Goal: Task Accomplishment & Management: Complete application form

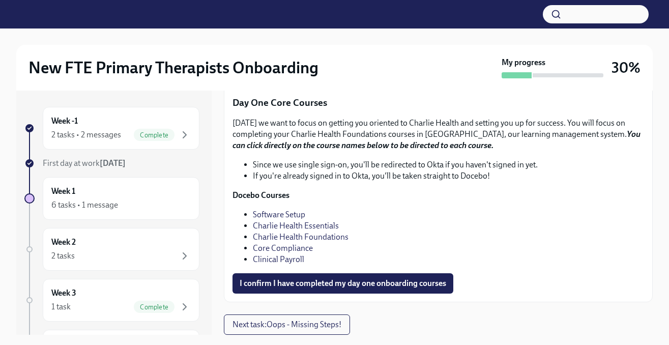
scroll to position [1522, 0]
click at [309, 228] on link "Charlie Health Essentials" at bounding box center [296, 226] width 86 height 10
click at [319, 238] on link "Charlie Health Foundations" at bounding box center [301, 237] width 96 height 10
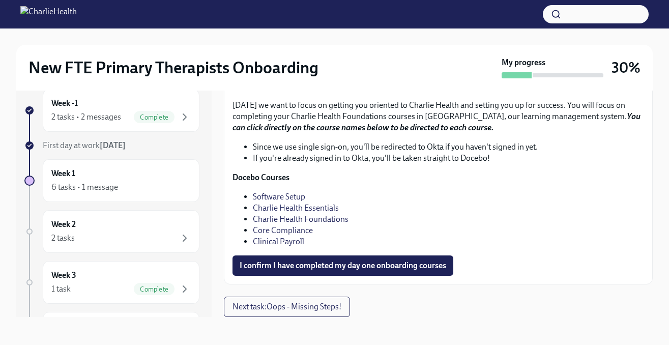
scroll to position [18, 0]
click at [337, 218] on link "Charlie Health Foundations" at bounding box center [301, 219] width 96 height 10
click at [304, 231] on link "Core Compliance" at bounding box center [283, 230] width 60 height 10
click at [347, 210] on li "Charlie Health Essentials" at bounding box center [448, 207] width 391 height 11
click at [381, 263] on span "I confirm I have completed my day one onboarding courses" at bounding box center [343, 265] width 207 height 10
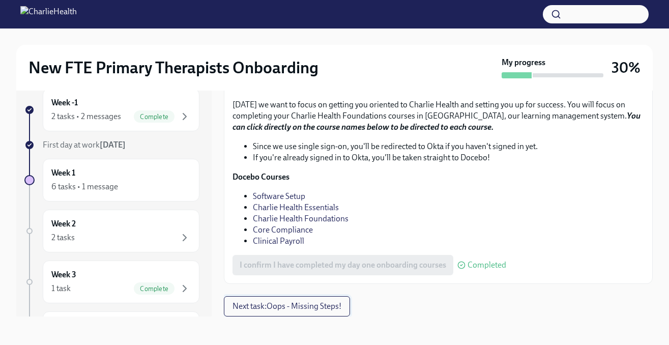
click at [319, 303] on span "Next task : Oops - Missing Steps!" at bounding box center [287, 306] width 109 height 10
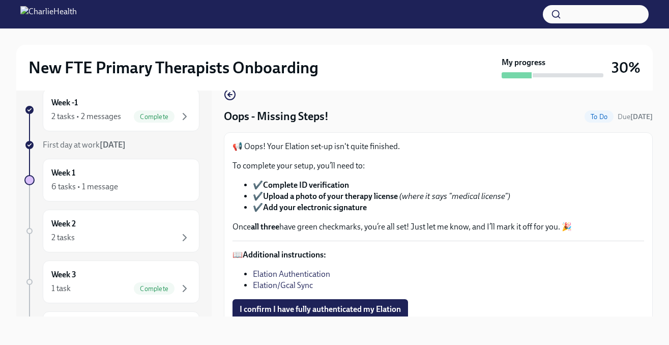
click at [515, 158] on div "📢 Oops! Your Elation set-up isn't quite finished. To complete your setup, you’l…" at bounding box center [439, 187] width 412 height 92
click at [342, 306] on span "I confirm I have fully authenticated my Elation" at bounding box center [320, 309] width 161 height 10
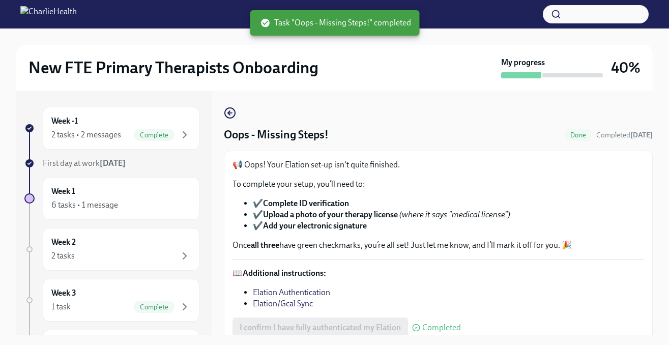
scroll to position [31, 0]
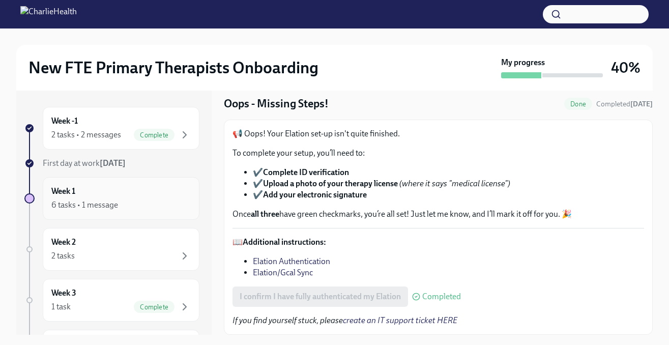
click at [65, 199] on div "Week 1 6 tasks • 1 message" at bounding box center [120, 198] width 139 height 25
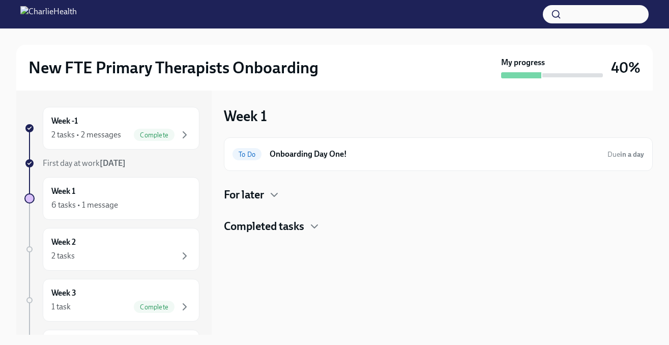
click at [255, 195] on h4 "For later" at bounding box center [244, 194] width 40 height 15
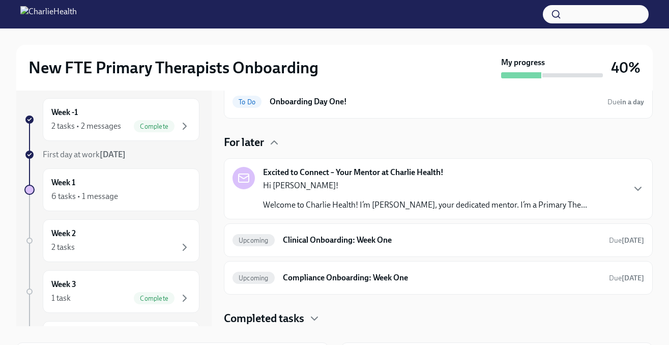
scroll to position [9, 0]
click at [338, 240] on h6 "Clinical Onboarding: Week One" at bounding box center [442, 239] width 318 height 11
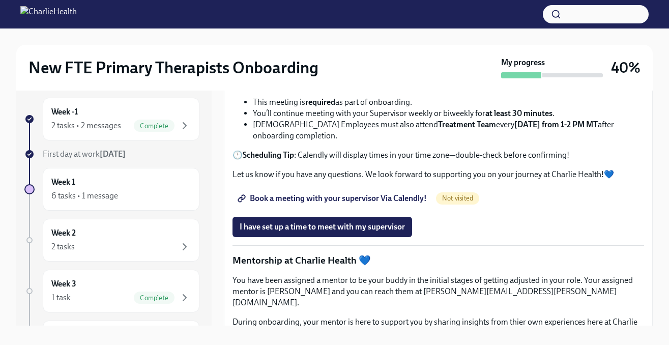
scroll to position [838, 0]
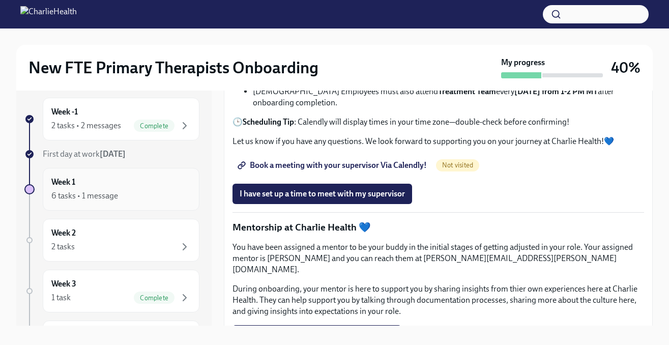
click at [106, 199] on div "6 tasks • 1 message" at bounding box center [84, 195] width 67 height 11
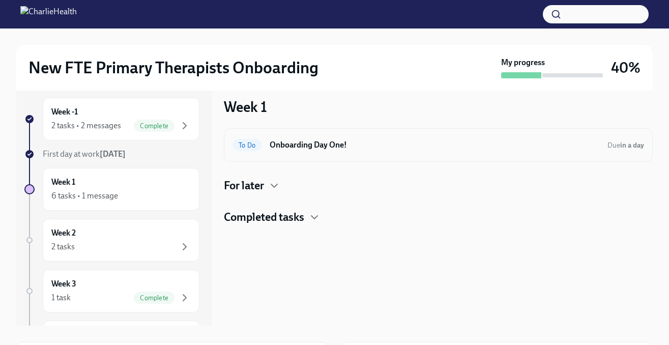
click at [504, 132] on div "To Do Onboarding Day One! Due in a day" at bounding box center [438, 145] width 429 height 34
click at [476, 151] on div "To Do Onboarding Day One! Due in a day" at bounding box center [439, 145] width 412 height 16
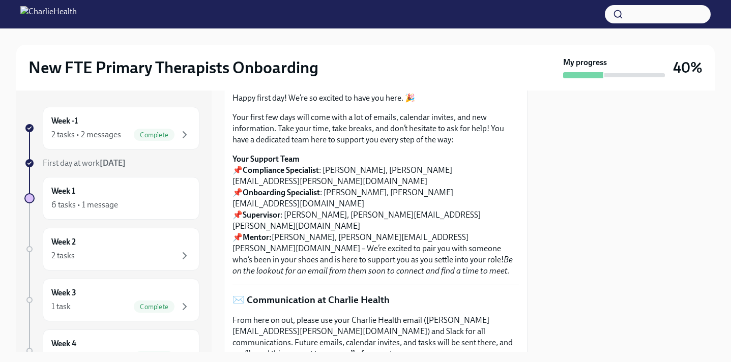
scroll to position [130, 0]
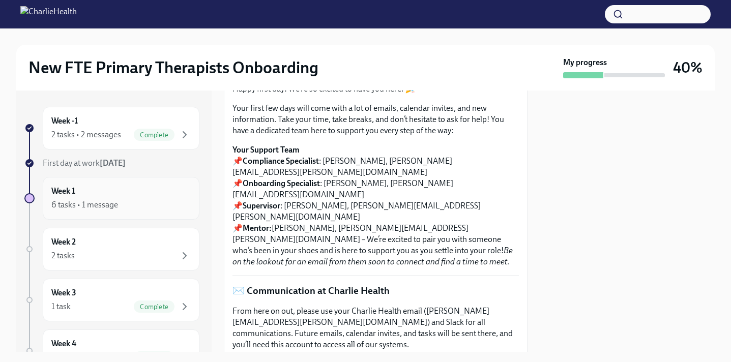
click at [93, 203] on div "6 tasks • 1 message" at bounding box center [84, 205] width 67 height 11
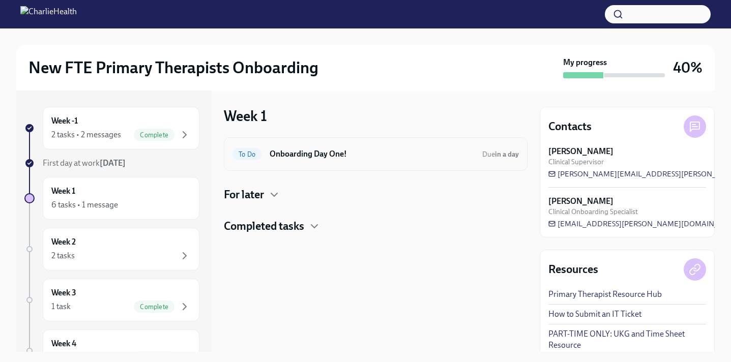
click at [338, 151] on h6 "Onboarding Day One!" at bounding box center [372, 154] width 205 height 11
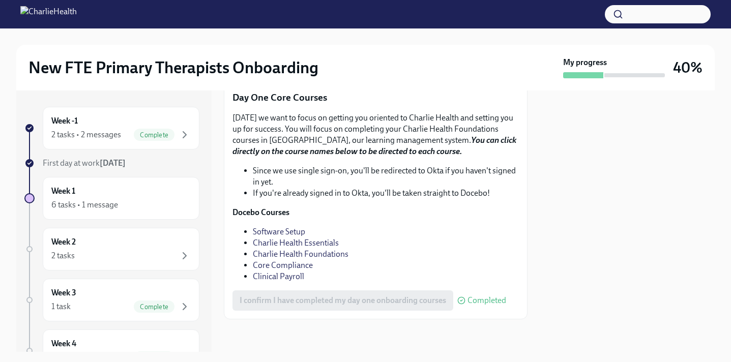
scroll to position [1420, 0]
